Goal: Navigation & Orientation: Find specific page/section

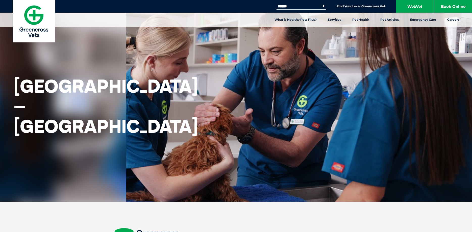
click at [316, 148] on div "[GEOGRAPHIC_DATA] – [GEOGRAPHIC_DATA]" at bounding box center [236, 101] width 472 height 202
click at [344, 7] on link "Find Your Local Greencross Vet" at bounding box center [361, 6] width 49 height 4
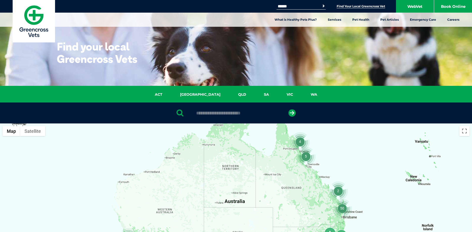
click at [229, 115] on input "text" at bounding box center [236, 113] width 85 height 5
type input "****"
click at [292, 114] on icon "submit" at bounding box center [292, 112] width 7 height 7
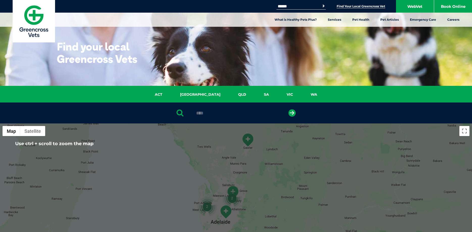
scroll to position [77, 0]
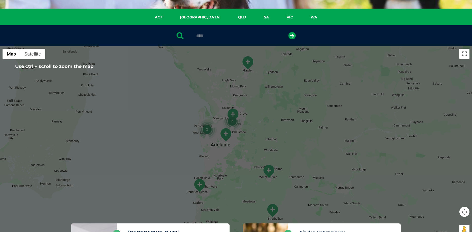
click at [257, 128] on div at bounding box center [236, 143] width 472 height 195
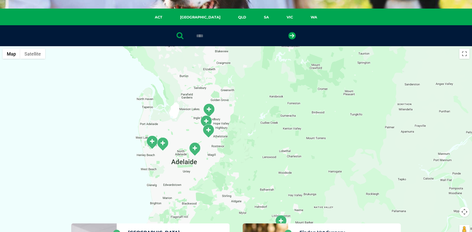
click at [218, 135] on div at bounding box center [236, 143] width 472 height 195
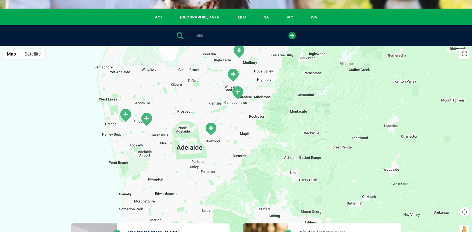
drag, startPoint x: 188, startPoint y: 172, endPoint x: 227, endPoint y: 131, distance: 56.3
click at [227, 131] on div at bounding box center [236, 143] width 472 height 195
click at [211, 127] on img "Greencross Vet Centre – Norwood" at bounding box center [211, 129] width 13 height 14
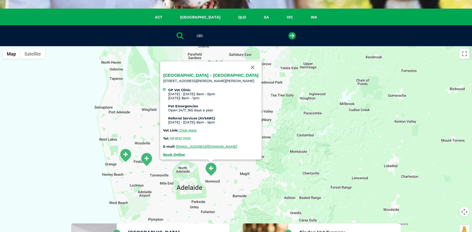
click at [216, 77] on link "[GEOGRAPHIC_DATA] – [GEOGRAPHIC_DATA]" at bounding box center [211, 75] width 96 height 5
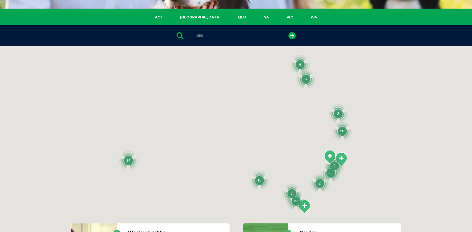
scroll to position [77, 0]
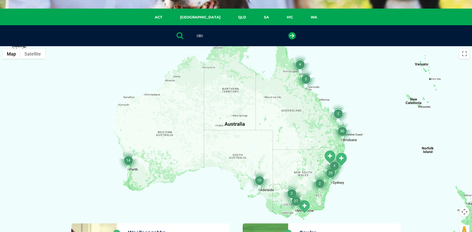
click at [261, 179] on img "10" at bounding box center [259, 180] width 19 height 19
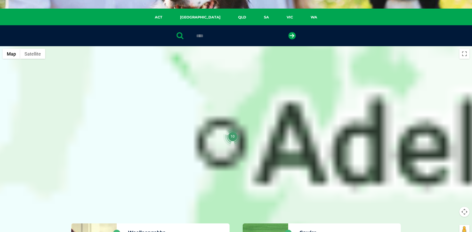
click at [261, 179] on div at bounding box center [236, 143] width 472 height 195
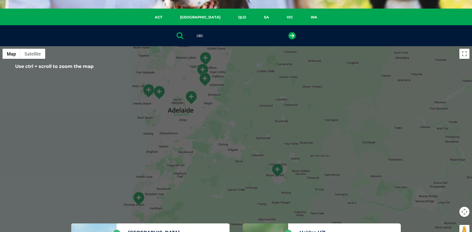
click at [192, 99] on img "Greencross Vet Centre – Norwood" at bounding box center [191, 98] width 13 height 14
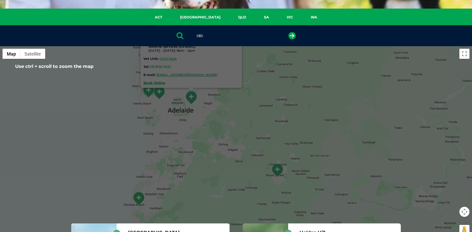
click at [192, 99] on img "Greencross Vet Centre – Norwood" at bounding box center [191, 98] width 13 height 14
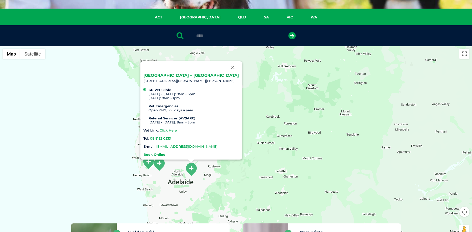
click at [177, 131] on link "Click Here" at bounding box center [168, 130] width 17 height 4
